Goal: Task Accomplishment & Management: Use online tool/utility

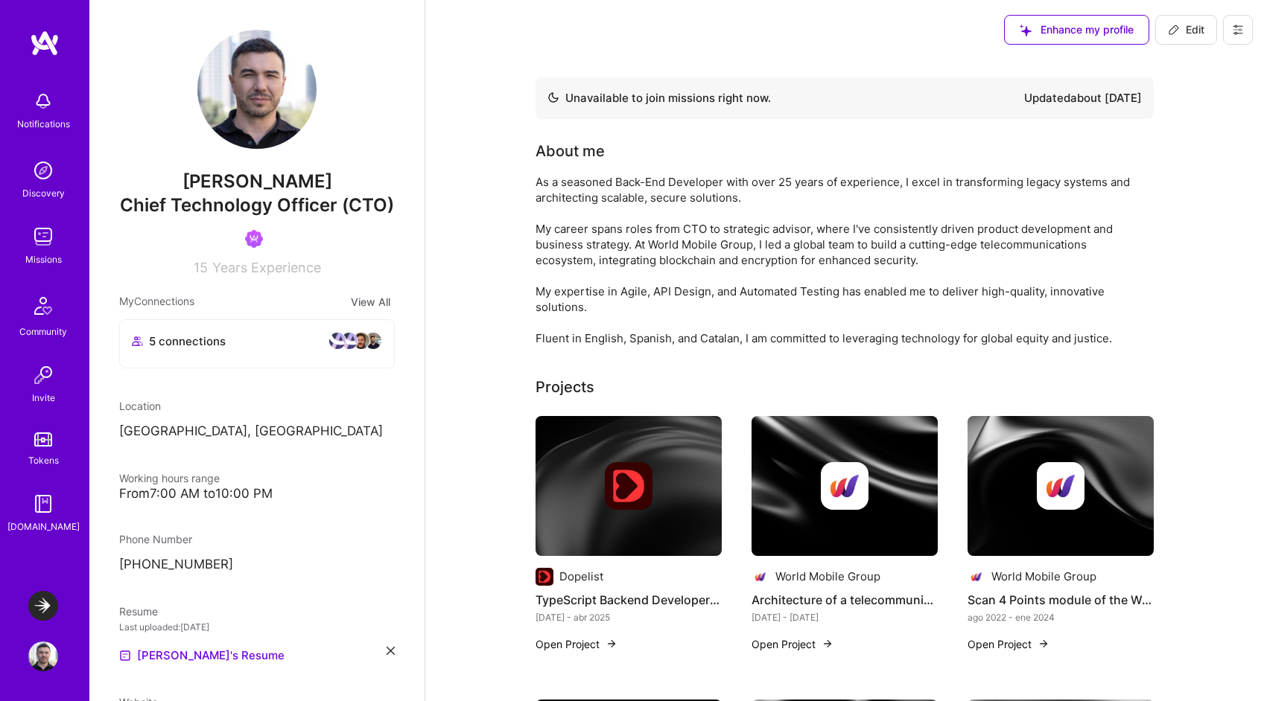
click at [35, 605] on img at bounding box center [43, 606] width 30 height 30
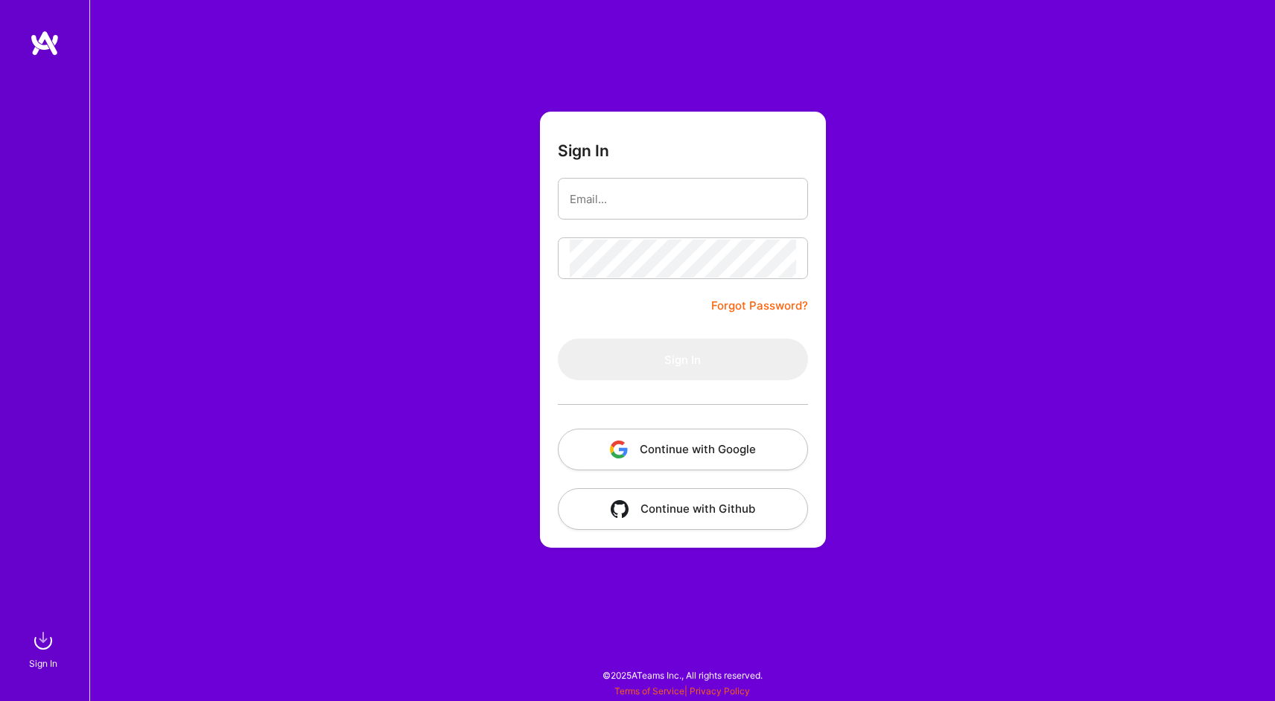
click at [0, 694] on com-1password-button at bounding box center [0, 694] width 0 height 0
type input "contact@antoniohs.com"
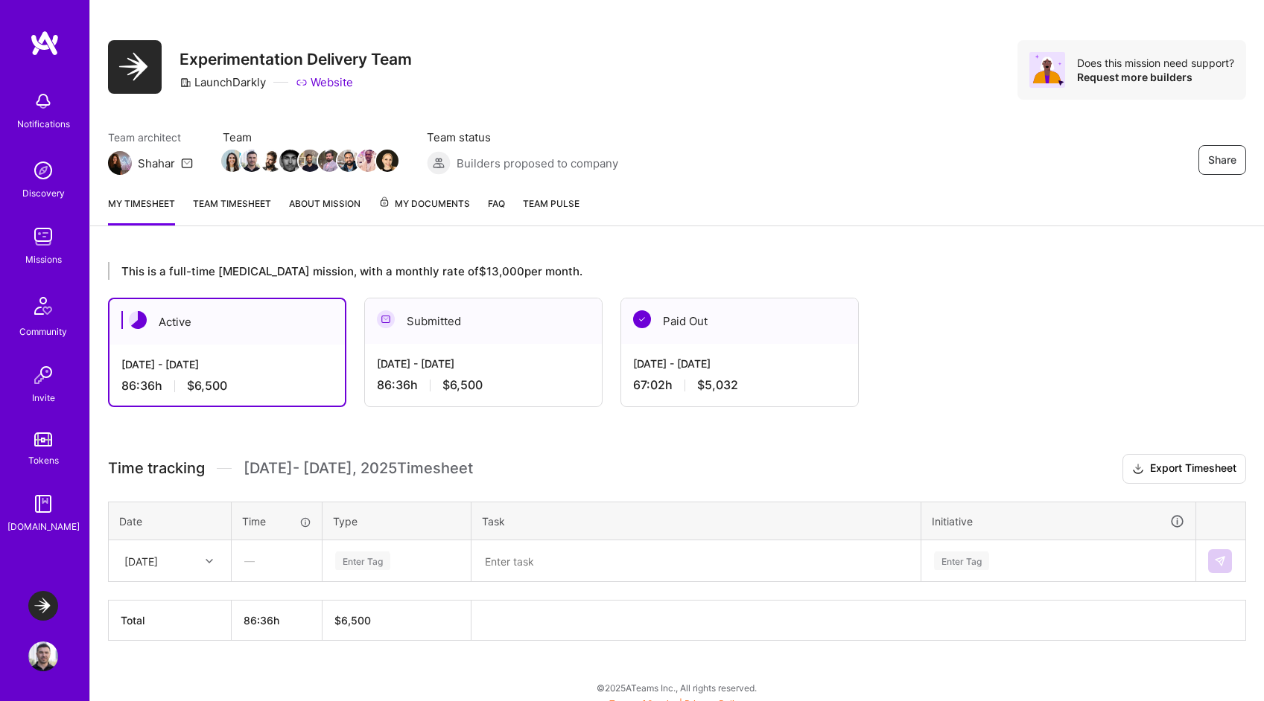
scroll to position [24, 0]
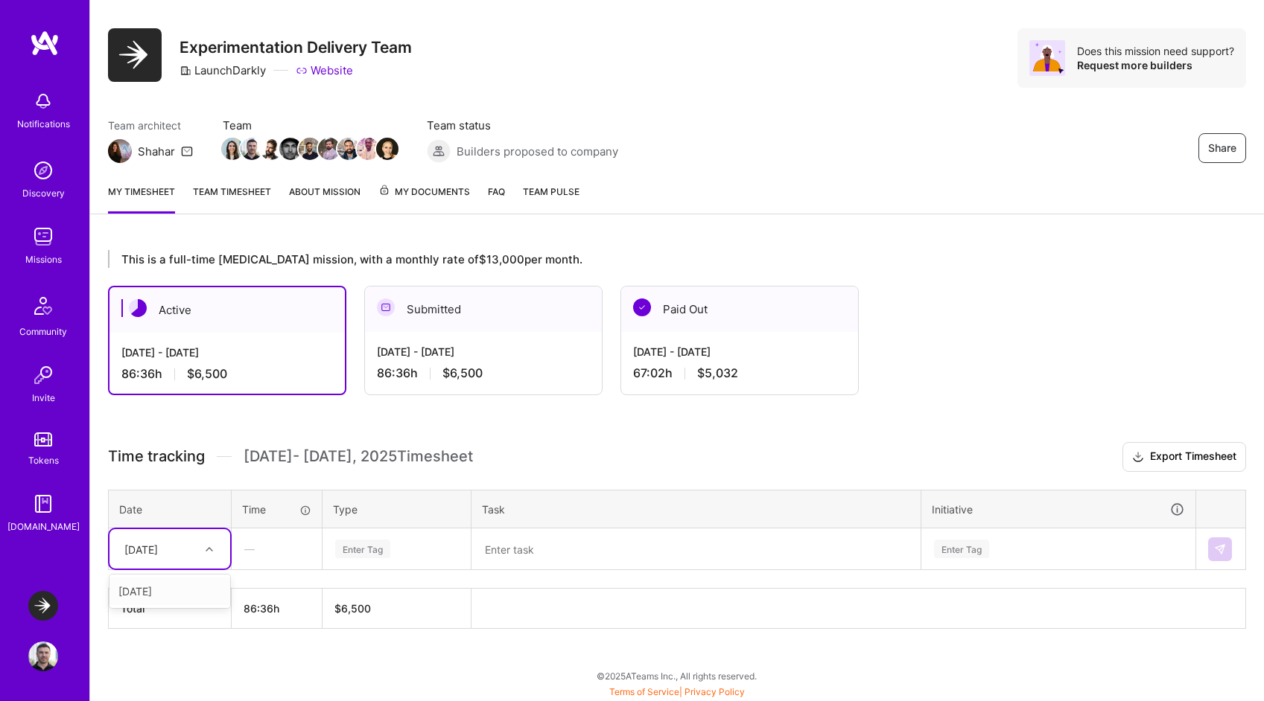
click at [194, 546] on div "Tue, Sep 2" at bounding box center [158, 549] width 83 height 25
click at [174, 585] on div "Mon, Sep 1" at bounding box center [169, 592] width 121 height 28
click at [366, 550] on div "Enter Tag" at bounding box center [362, 549] width 55 height 23
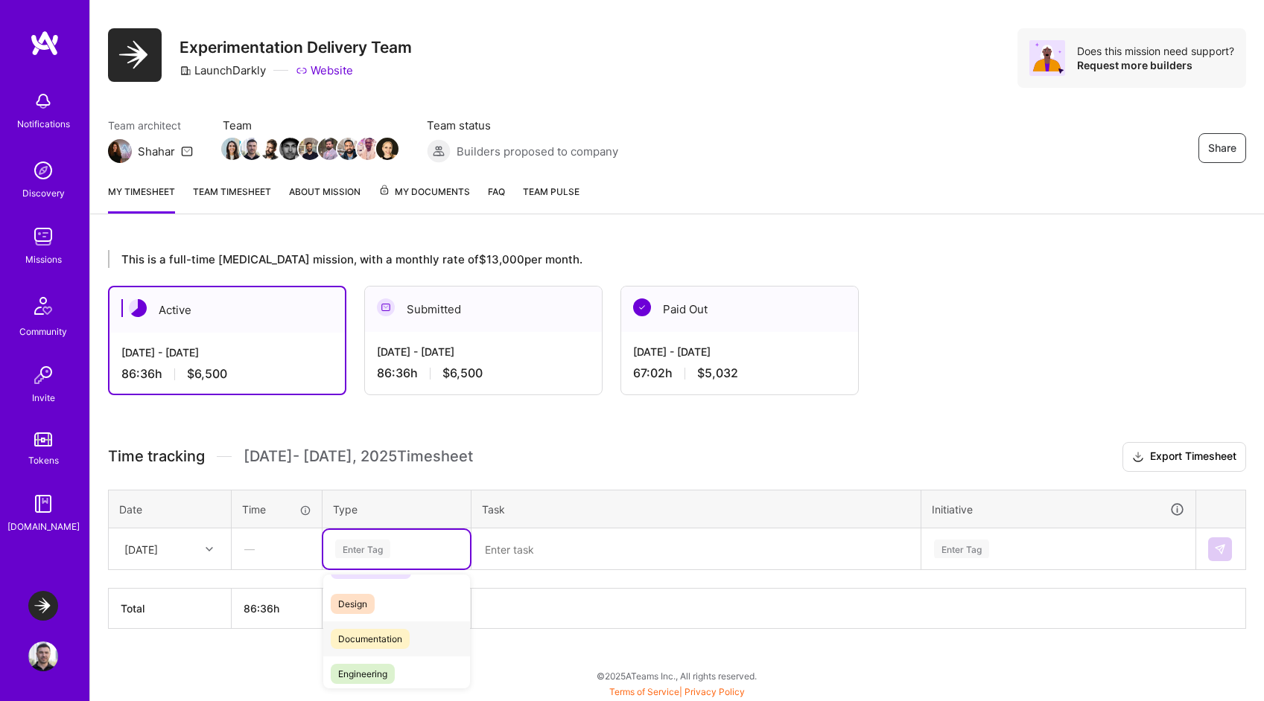
scroll to position [30, 0]
click at [372, 668] on span "Engineering" at bounding box center [363, 673] width 64 height 20
click at [552, 554] on textarea at bounding box center [696, 549] width 446 height 39
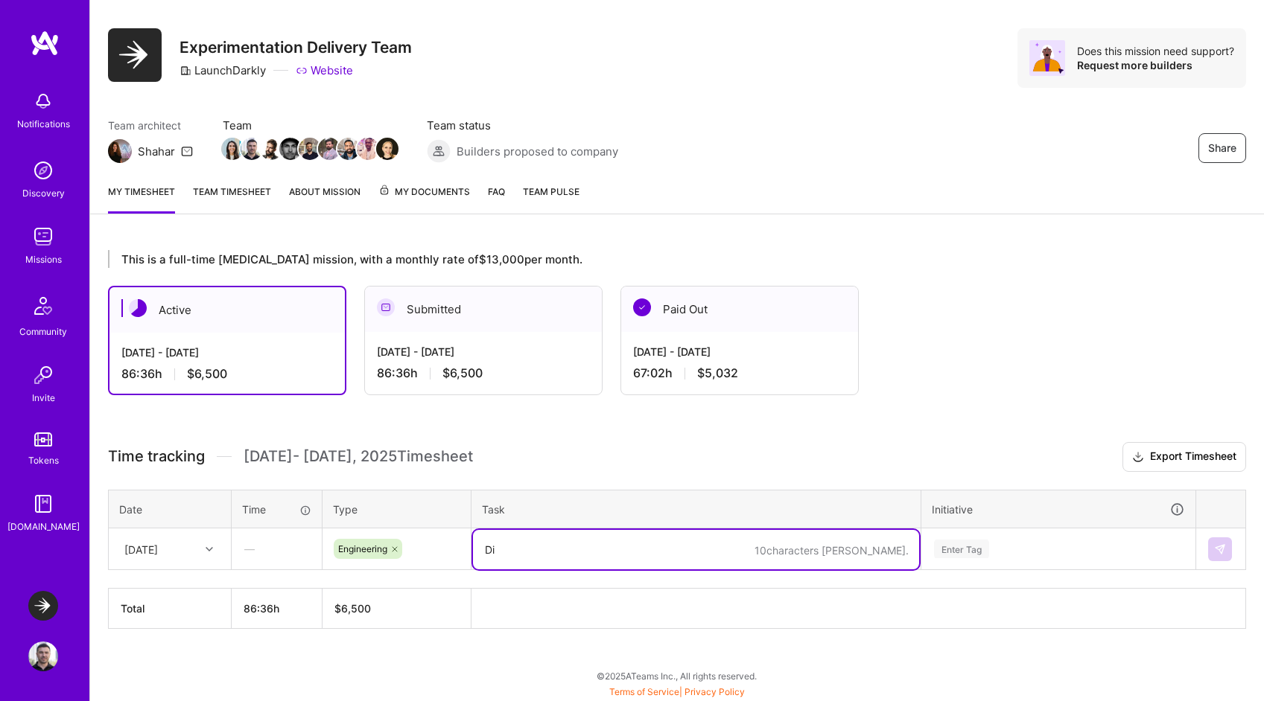
type textarea "D"
type textarea "S"
type textarea "F"
type textarea "U"
paste textarea "EXPT-2983"
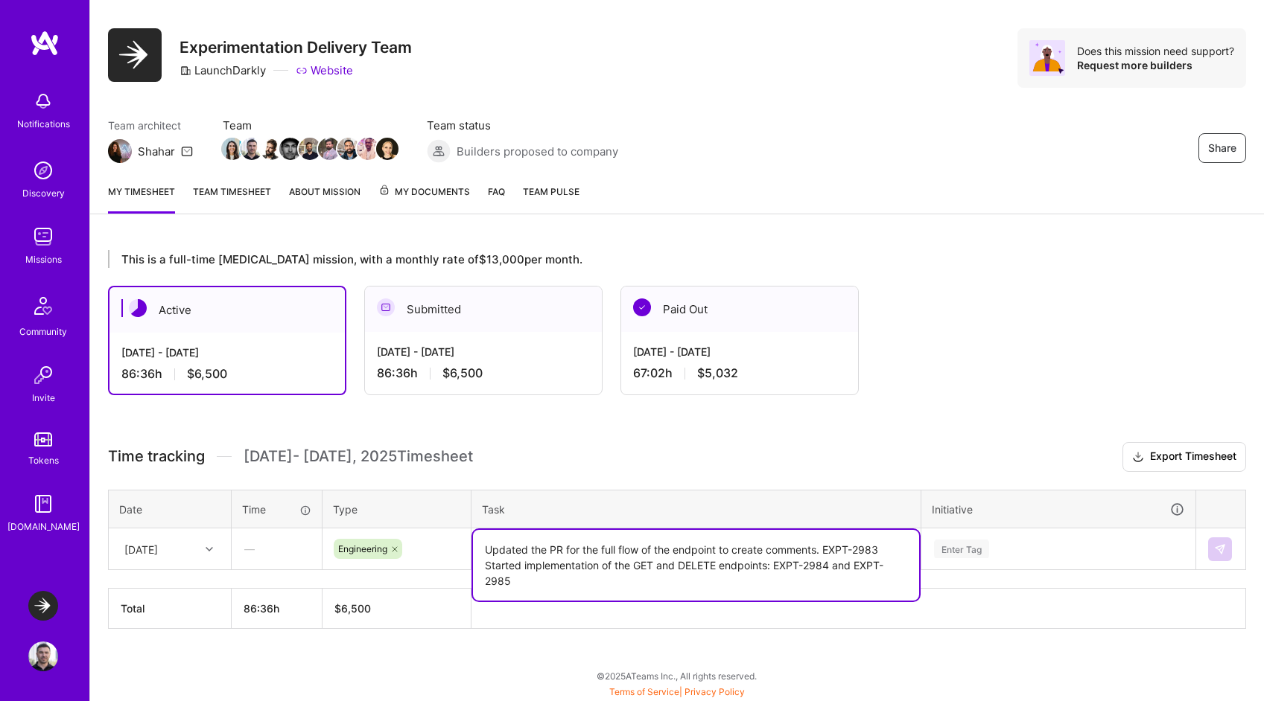
type textarea "Updated the PR for the full flow of the endpoint to create comments. EXPT-2983 …"
click at [984, 550] on div "Enter Tag" at bounding box center [1058, 548] width 273 height 39
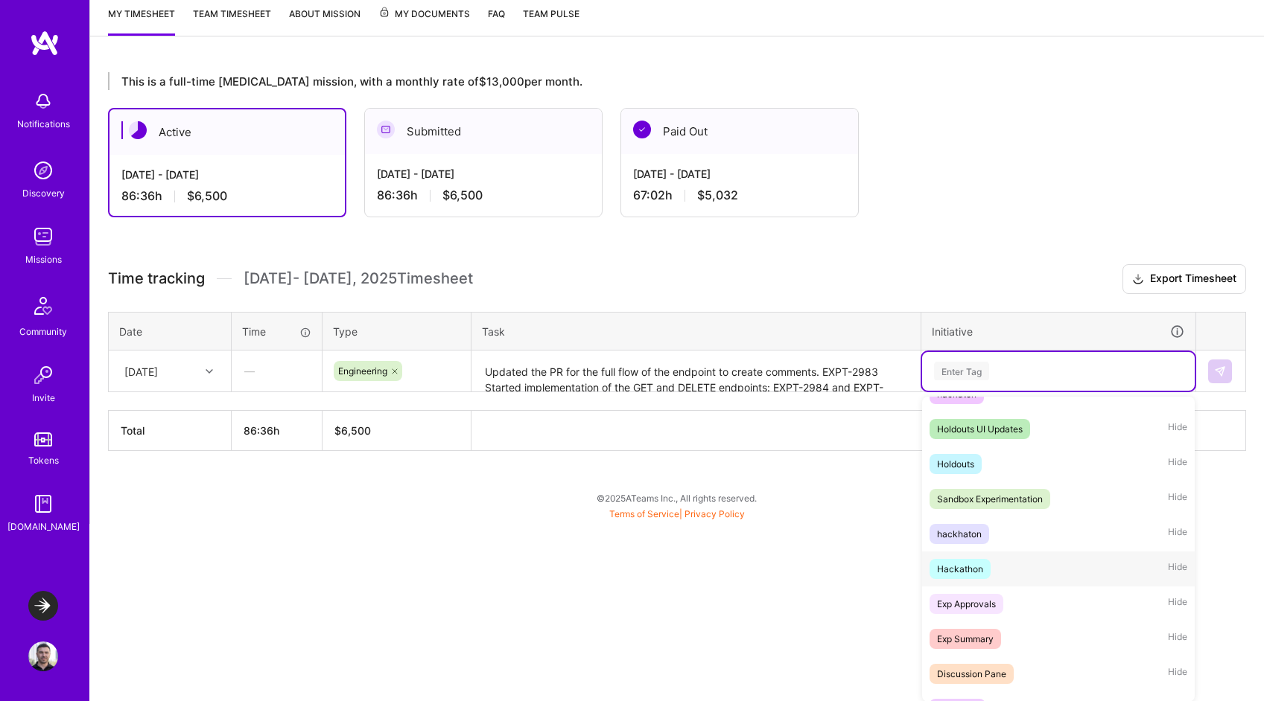
scroll to position [372, 0]
click at [986, 671] on div "Discussion Pane" at bounding box center [971, 674] width 69 height 16
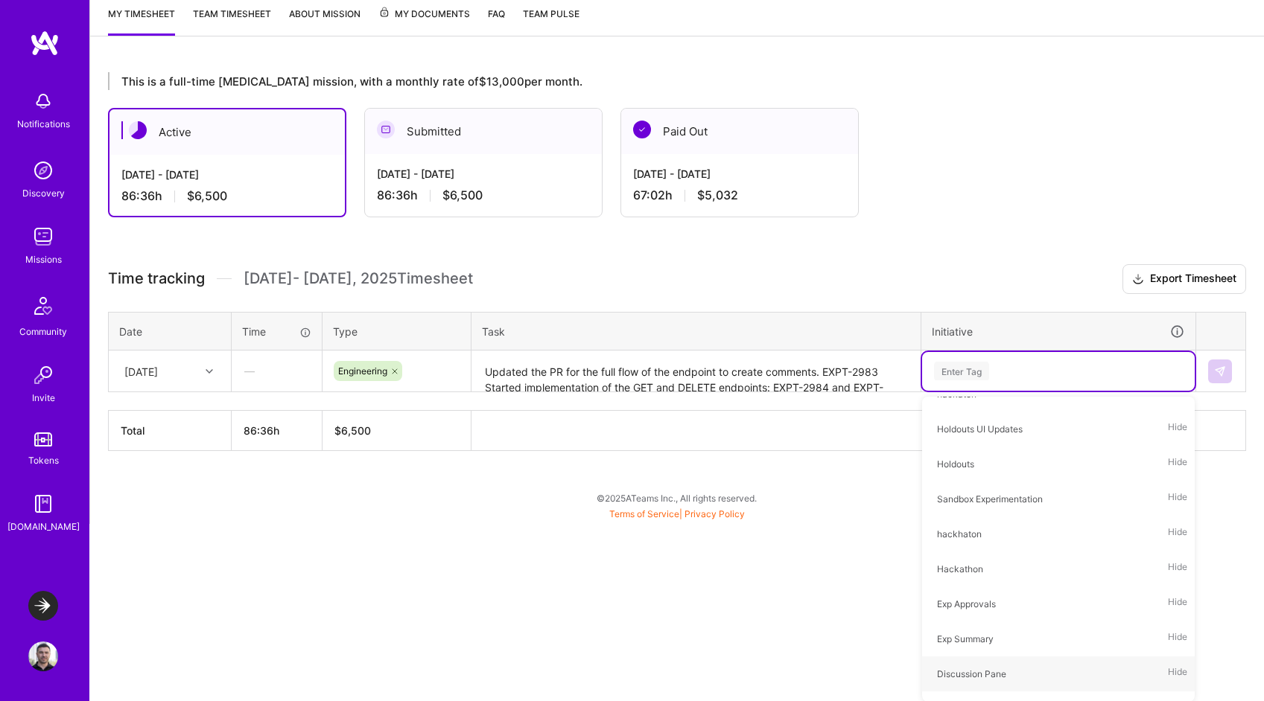
scroll to position [24, 0]
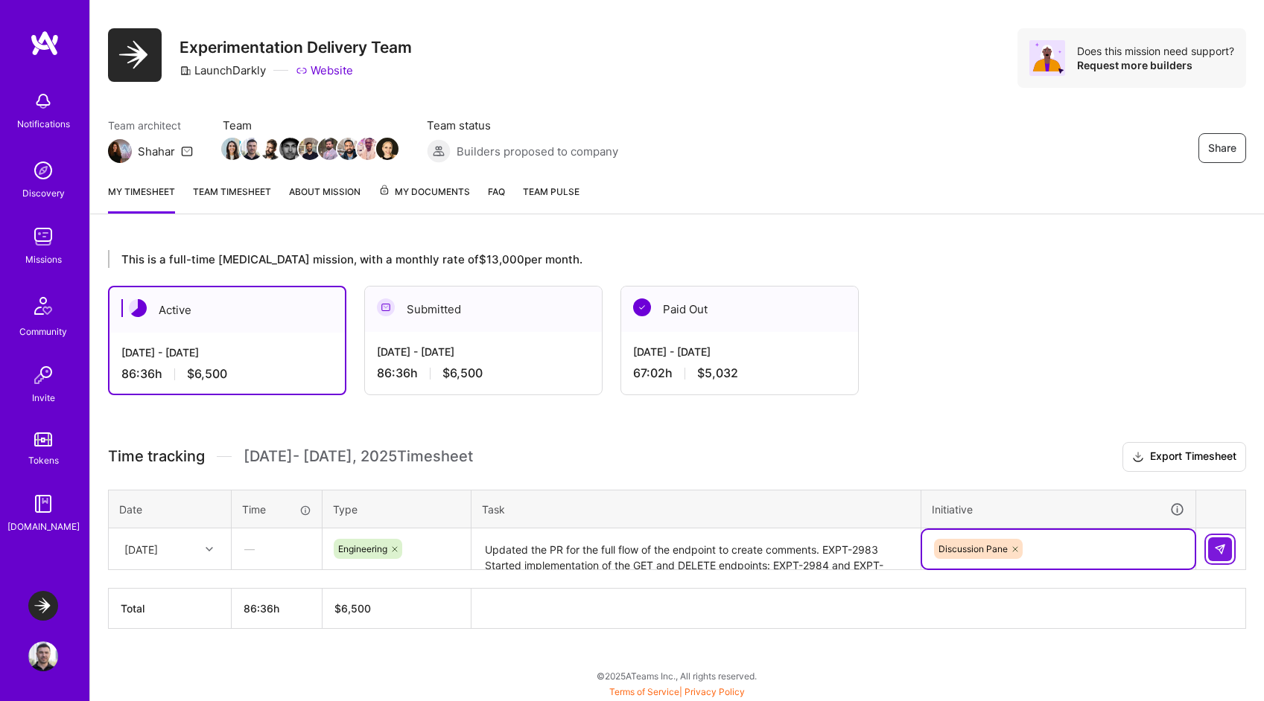
click at [1217, 545] on img at bounding box center [1220, 550] width 12 height 12
